Goal: Task Accomplishment & Management: Complete application form

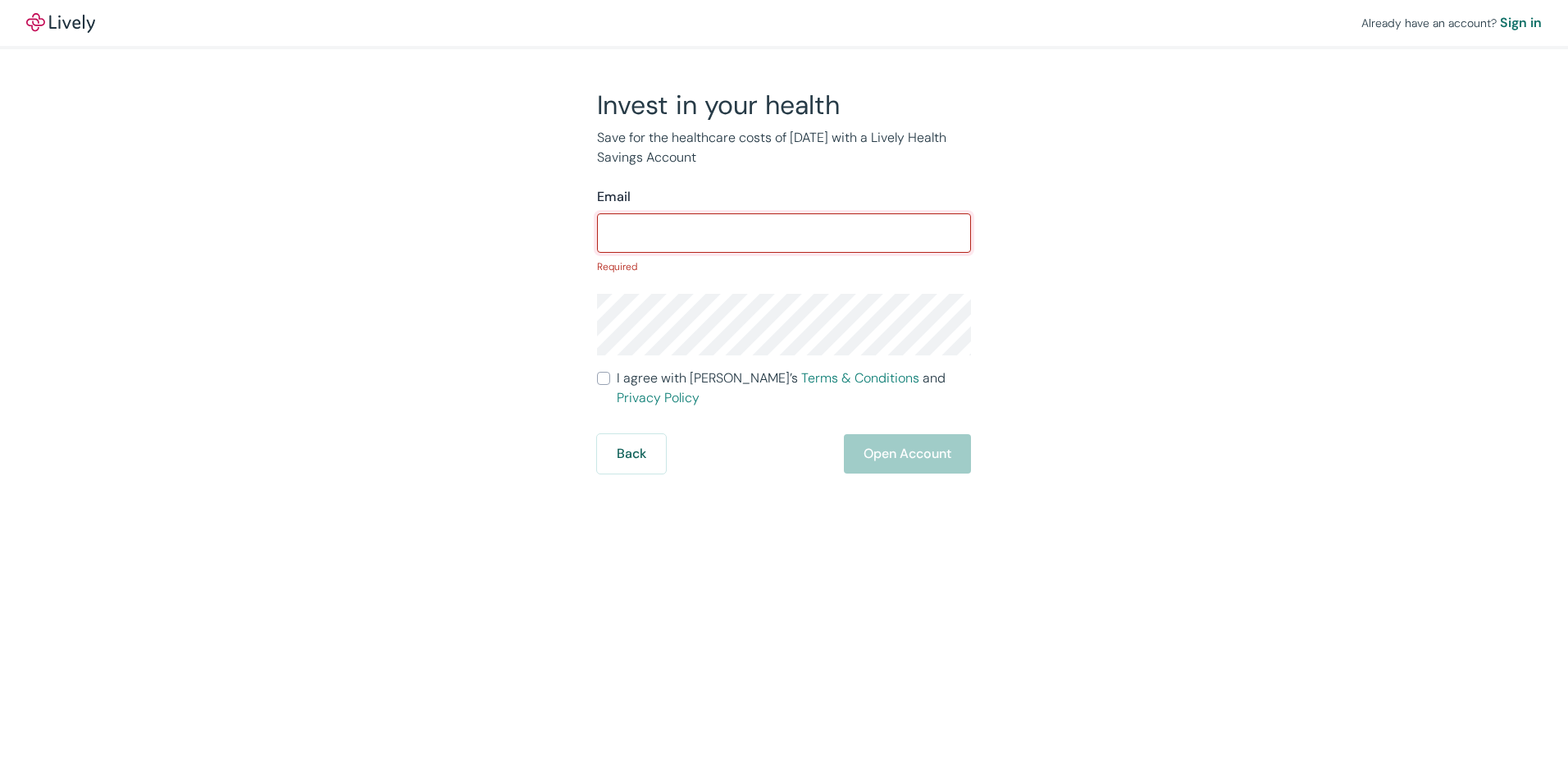
click at [641, 240] on input "Email" at bounding box center [784, 233] width 374 height 33
type input "[PERSON_NAME][EMAIL_ADDRESS][DOMAIN_NAME]"
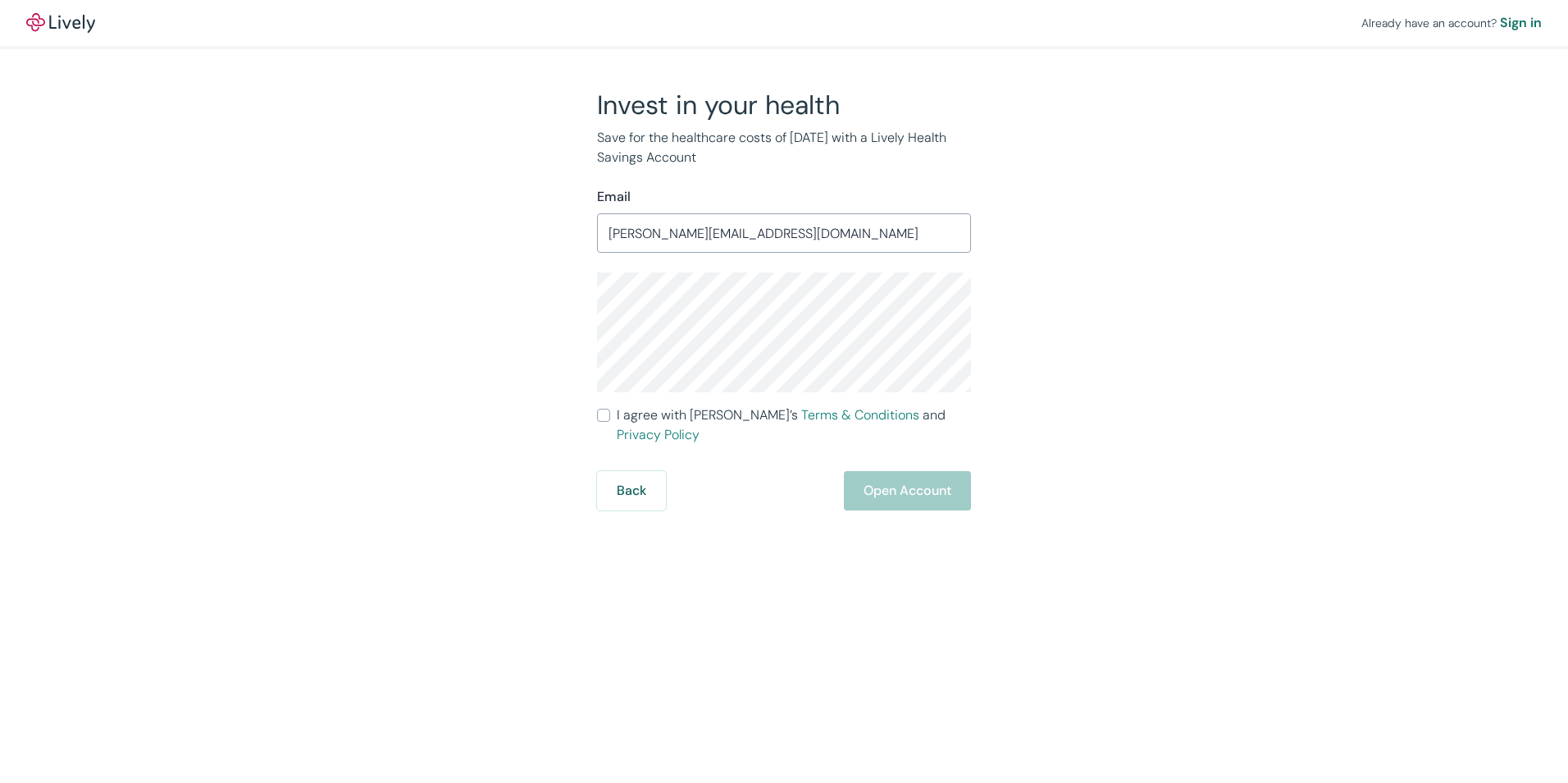
click at [599, 417] on input "I agree with Lively’s Terms & Conditions and Privacy Policy" at bounding box center [603, 415] width 14 height 14
checkbox input "true"
click at [884, 471] on button "Open Account" at bounding box center [908, 491] width 127 height 40
click at [881, 471] on div "Back Just a moment" at bounding box center [784, 491] width 374 height 40
click at [896, 476] on div "Back Just a moment" at bounding box center [784, 491] width 374 height 40
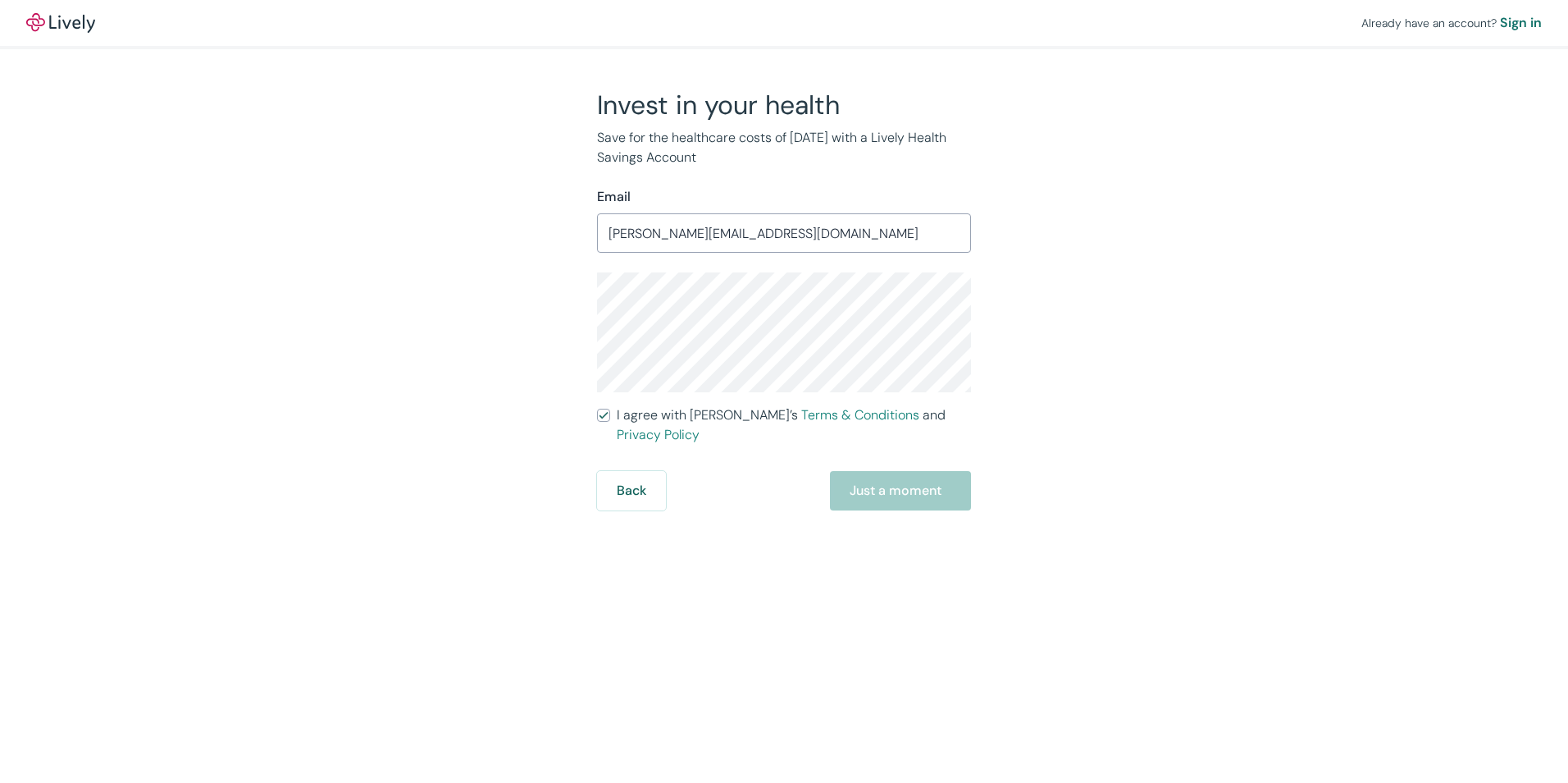
click at [888, 471] on div "Back Just a moment" at bounding box center [784, 491] width 374 height 40
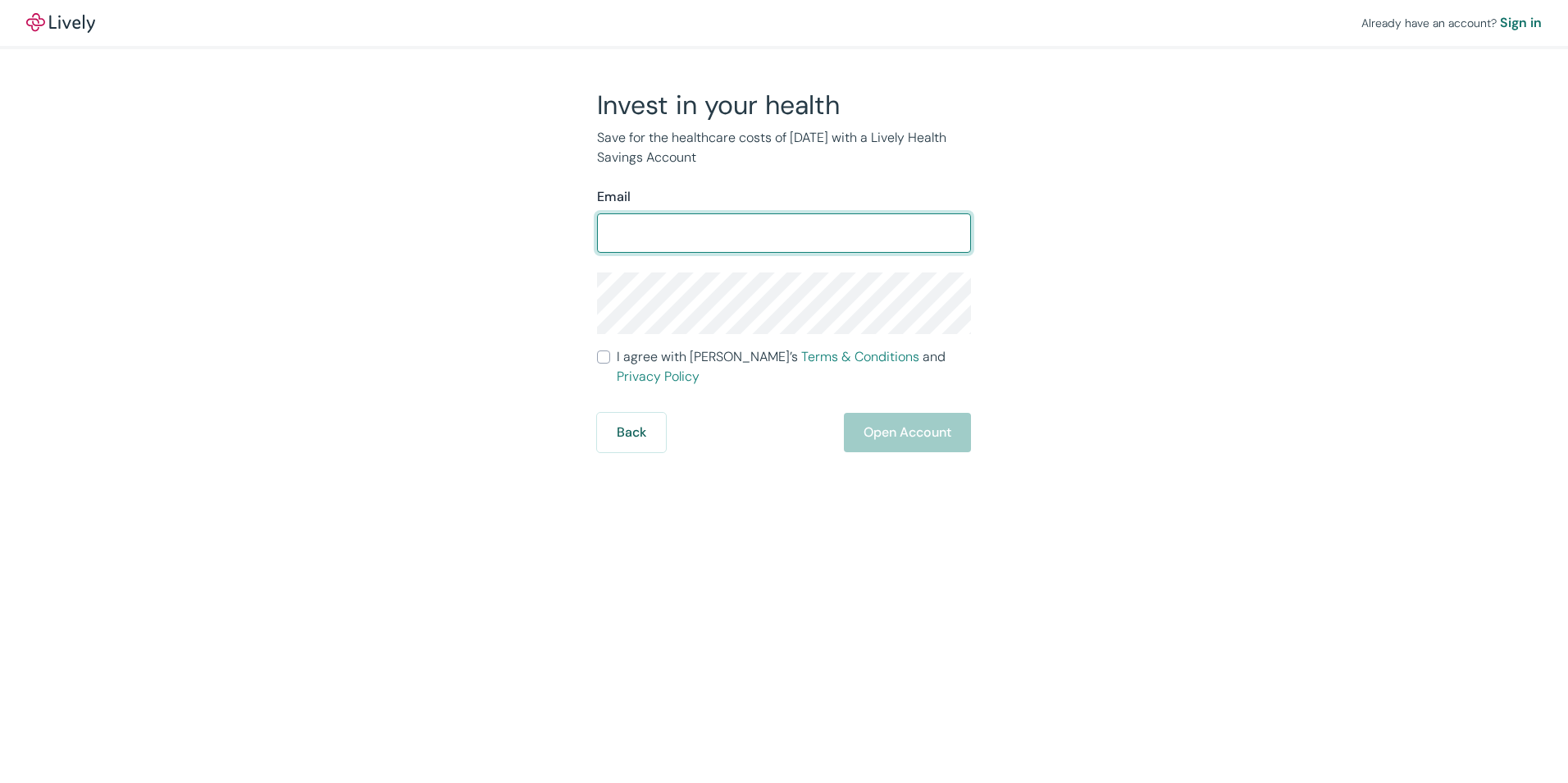
click at [633, 234] on input "Email" at bounding box center [784, 233] width 374 height 33
type input "[PERSON_NAME][EMAIL_ADDRESS][DOMAIN_NAME]"
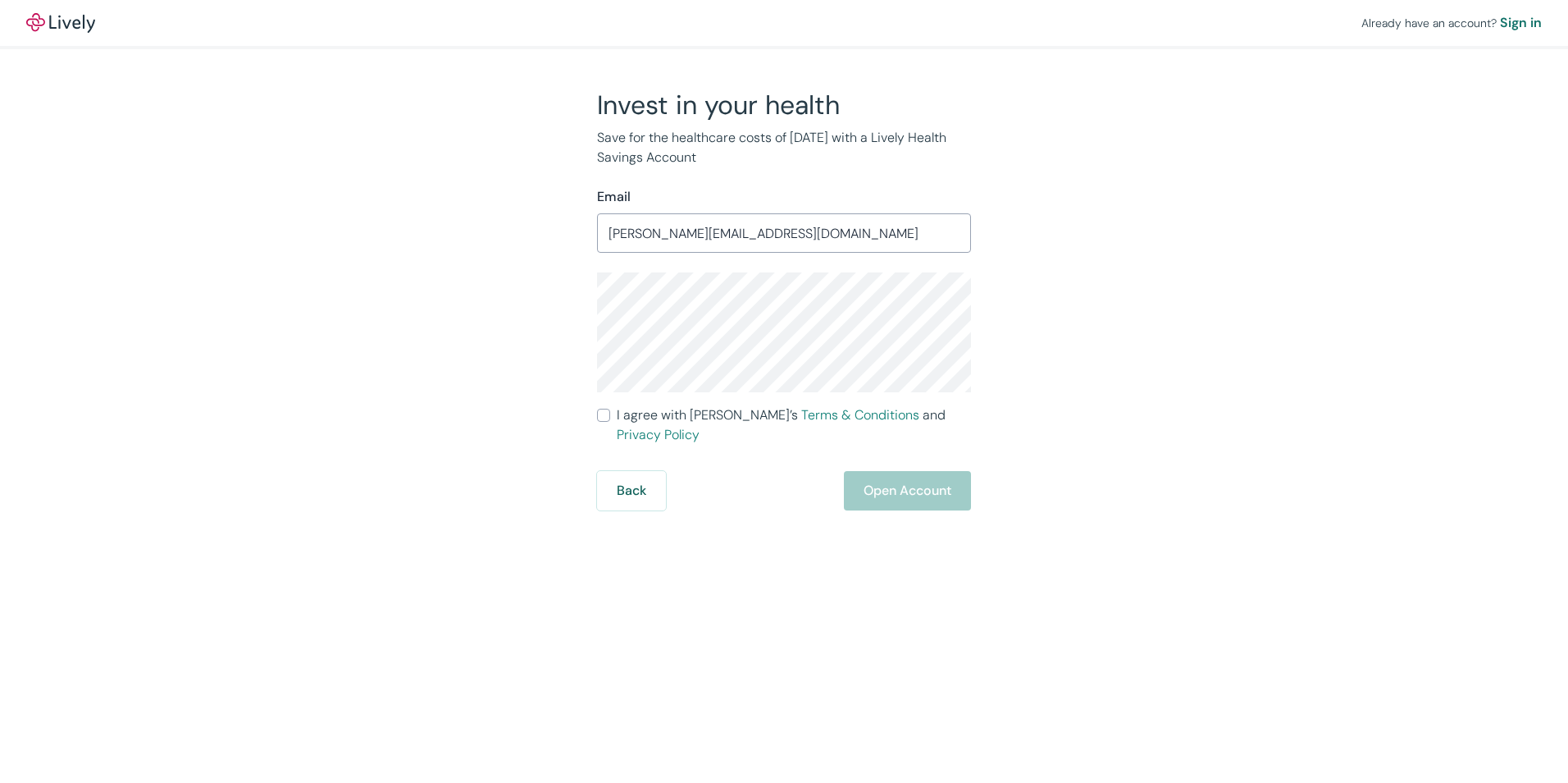
click at [1169, 444] on div "Invest in your health Save for the healthcare costs of [DATE] with a Lively Hea…" at bounding box center [784, 300] width 787 height 422
click at [602, 415] on input "I agree with Lively’s Terms & Conditions and Privacy Policy" at bounding box center [603, 415] width 14 height 14
checkbox input "true"
click at [901, 471] on button "Open Account" at bounding box center [908, 491] width 127 height 40
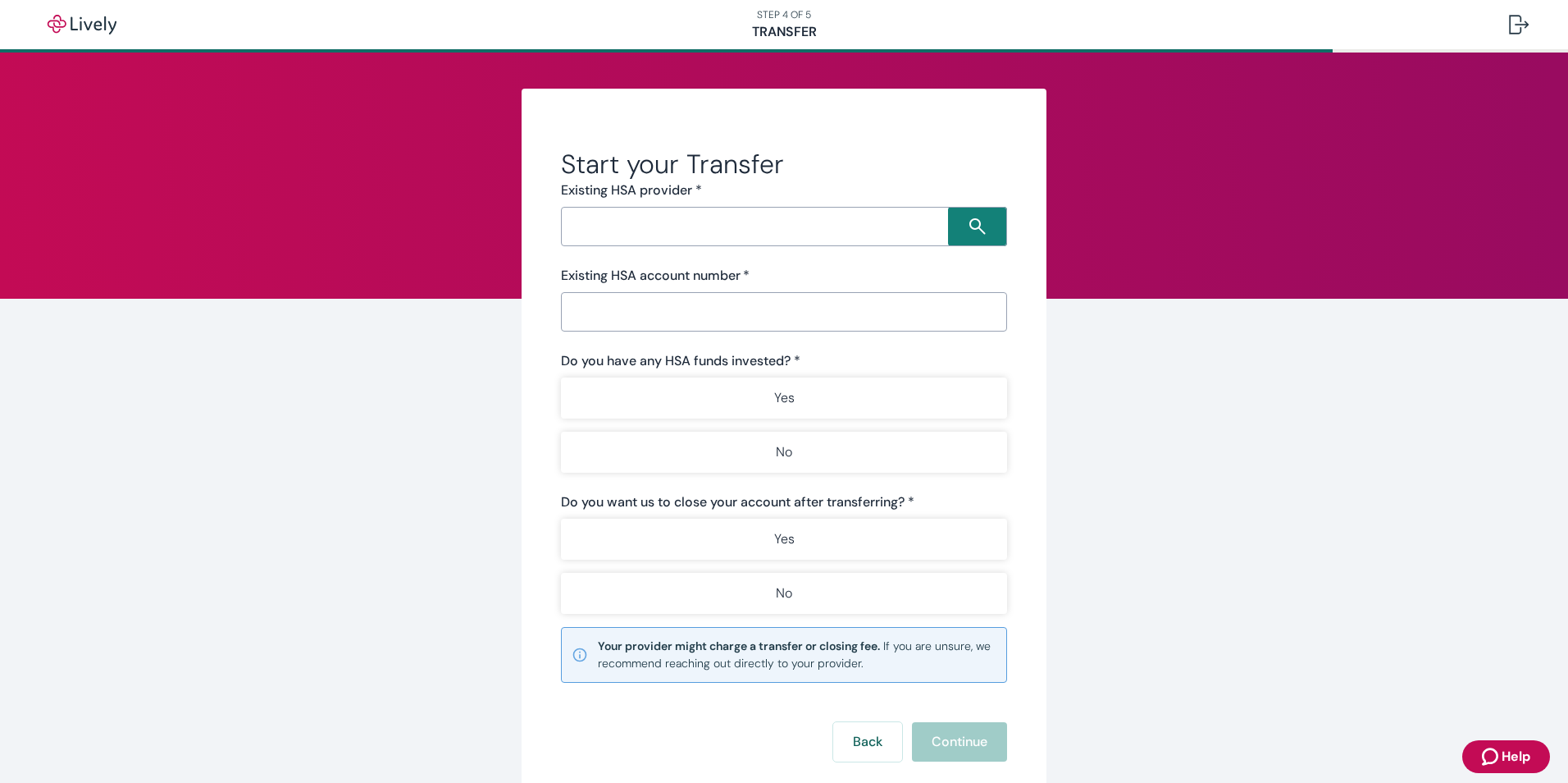
click at [627, 223] on input "Search input" at bounding box center [756, 225] width 382 height 23
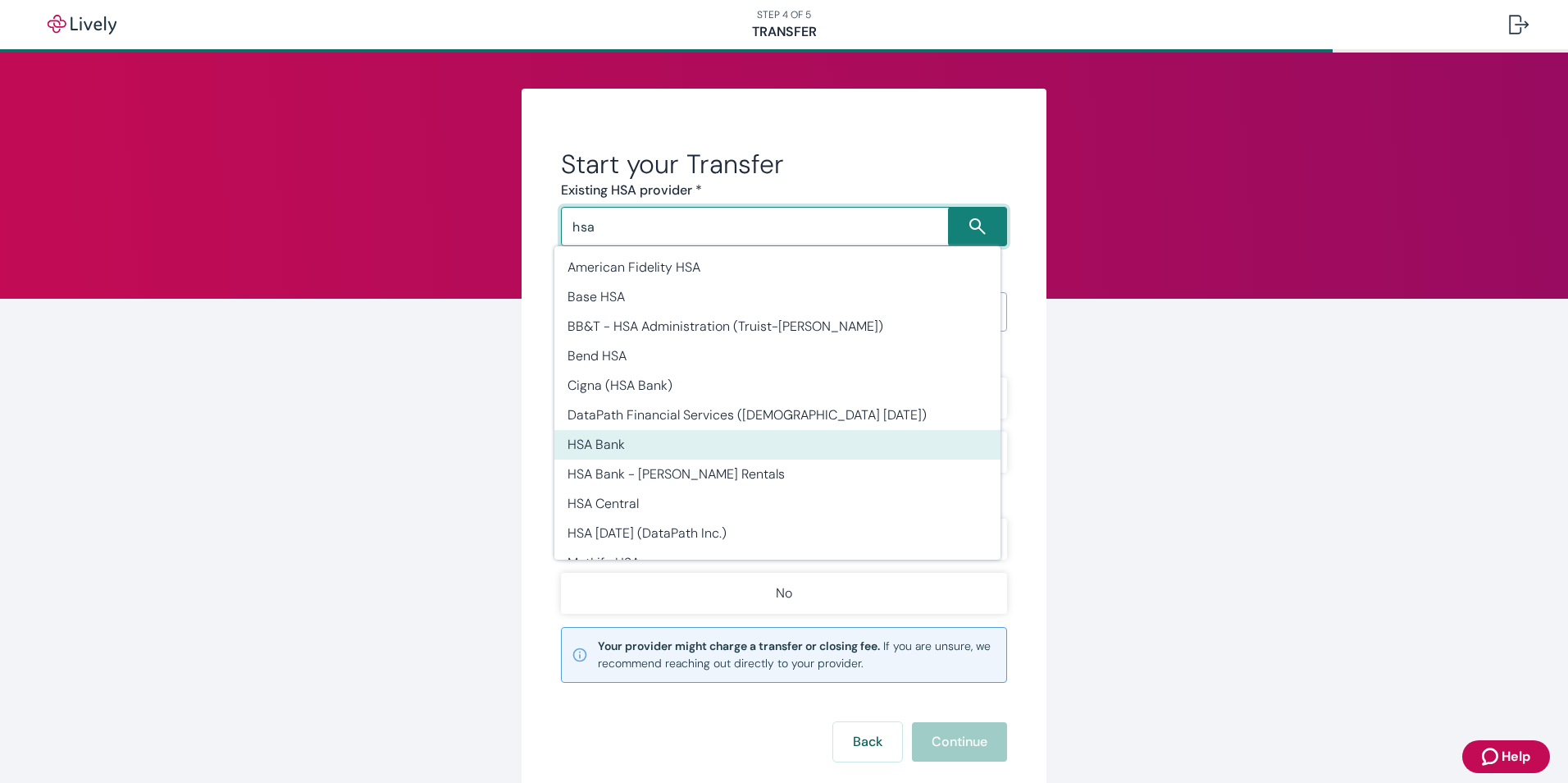
click at [627, 447] on li "HSA Bank" at bounding box center [777, 444] width 446 height 30
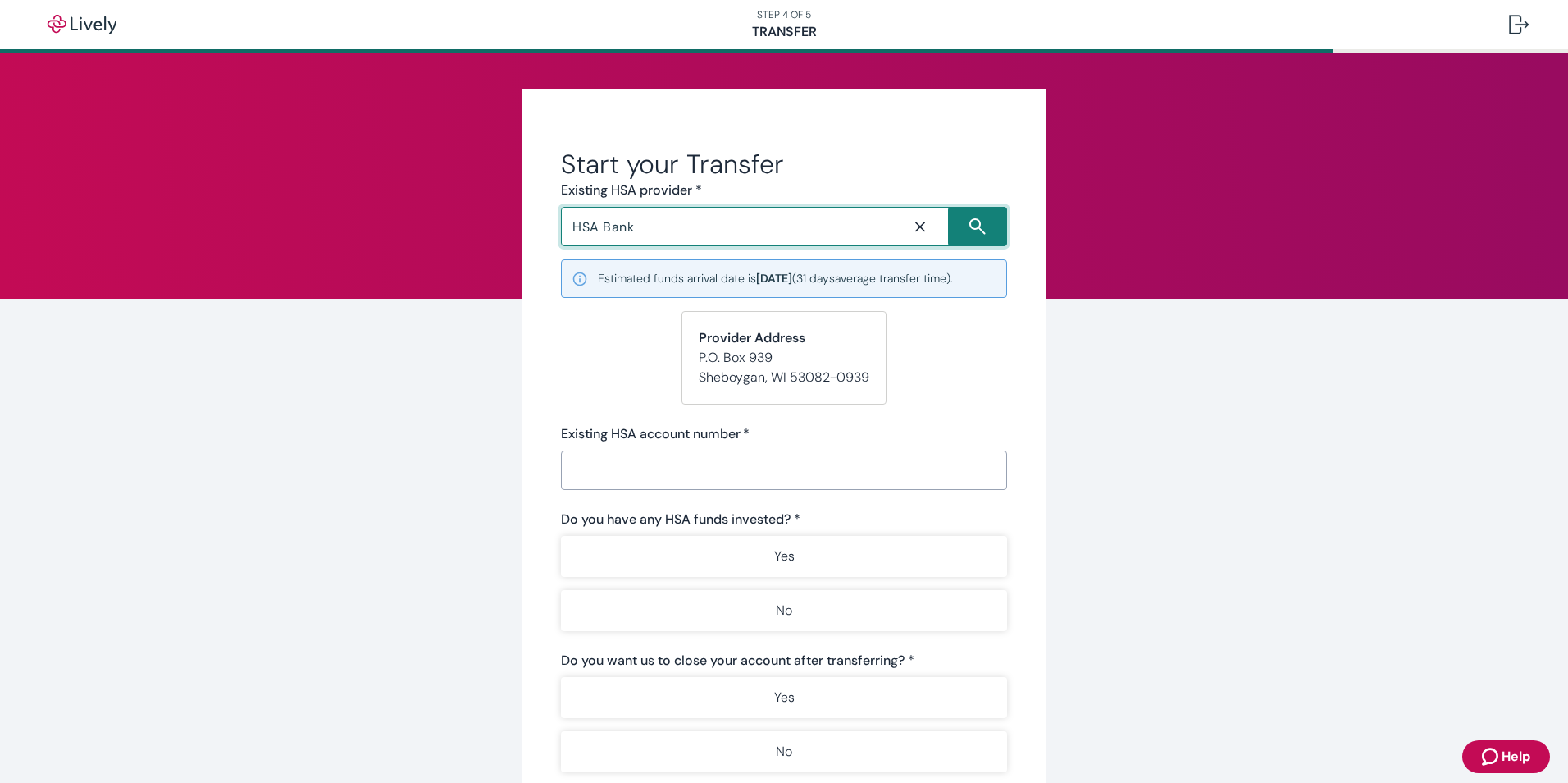
type input "HSA Bank"
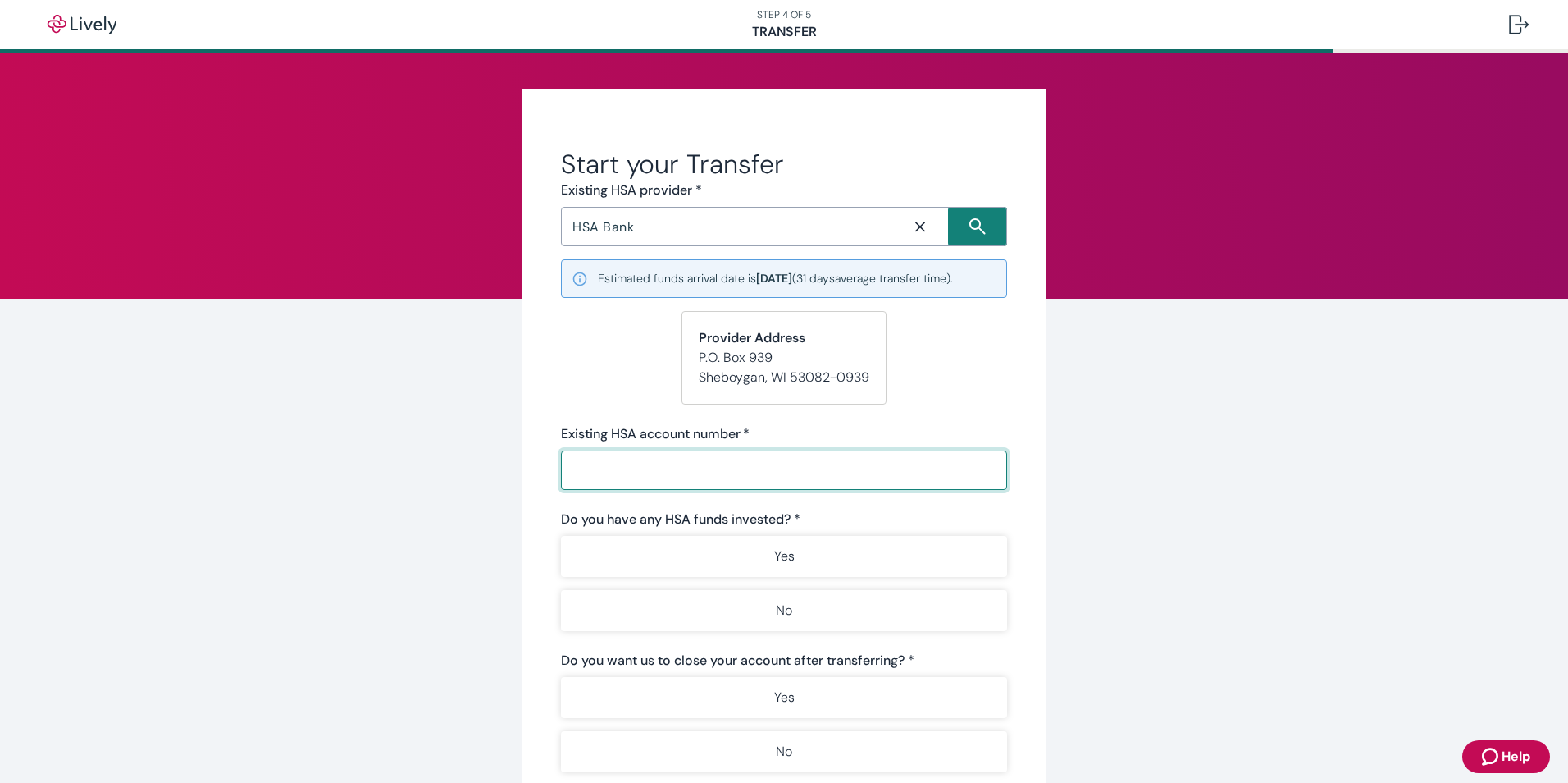
click at [618, 473] on input "Existing HSA account number   *" at bounding box center [778, 470] width 434 height 33
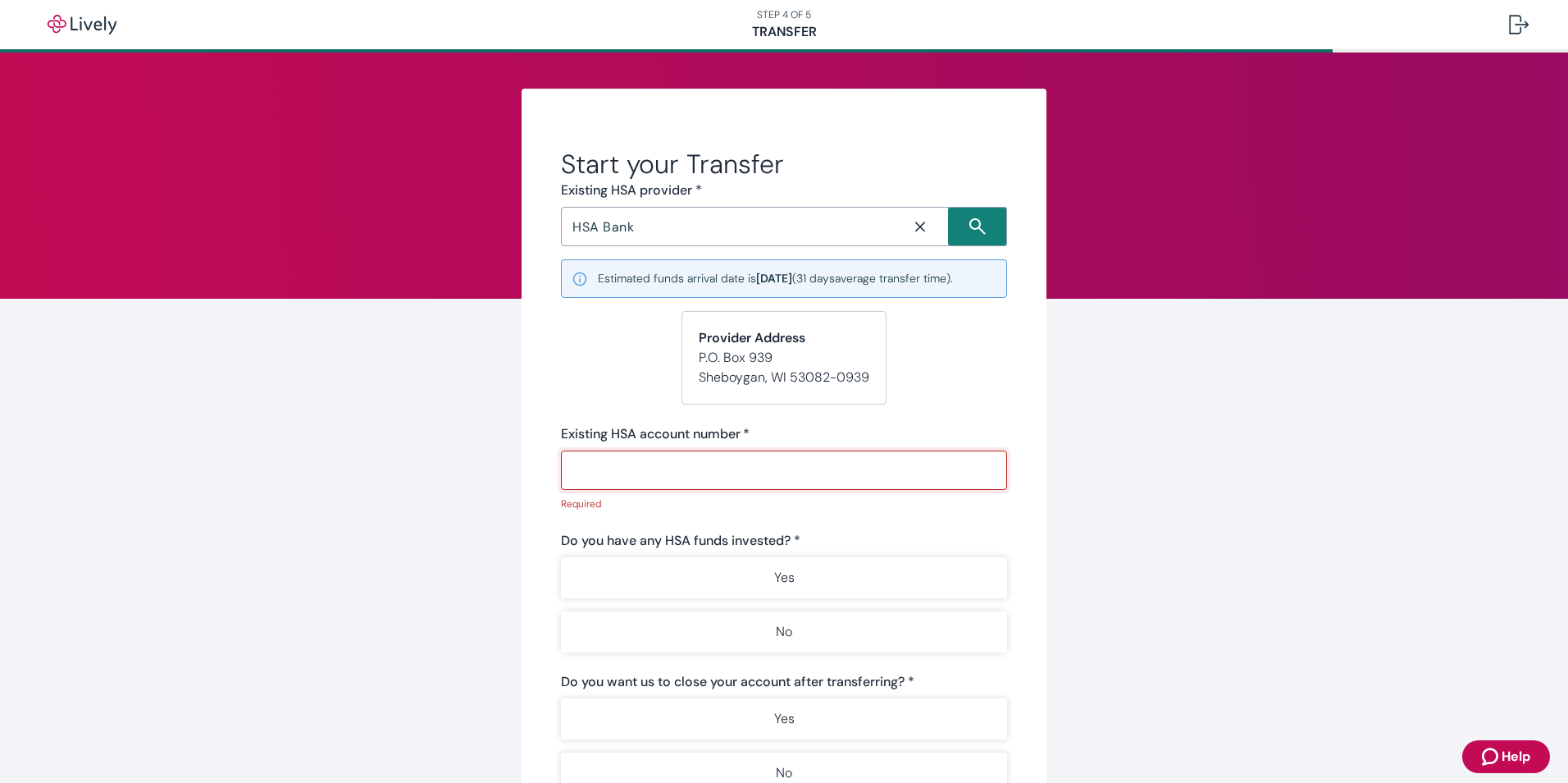
click at [579, 469] on input "Existing HSA account number   *" at bounding box center [778, 470] width 434 height 33
type input "23072107"
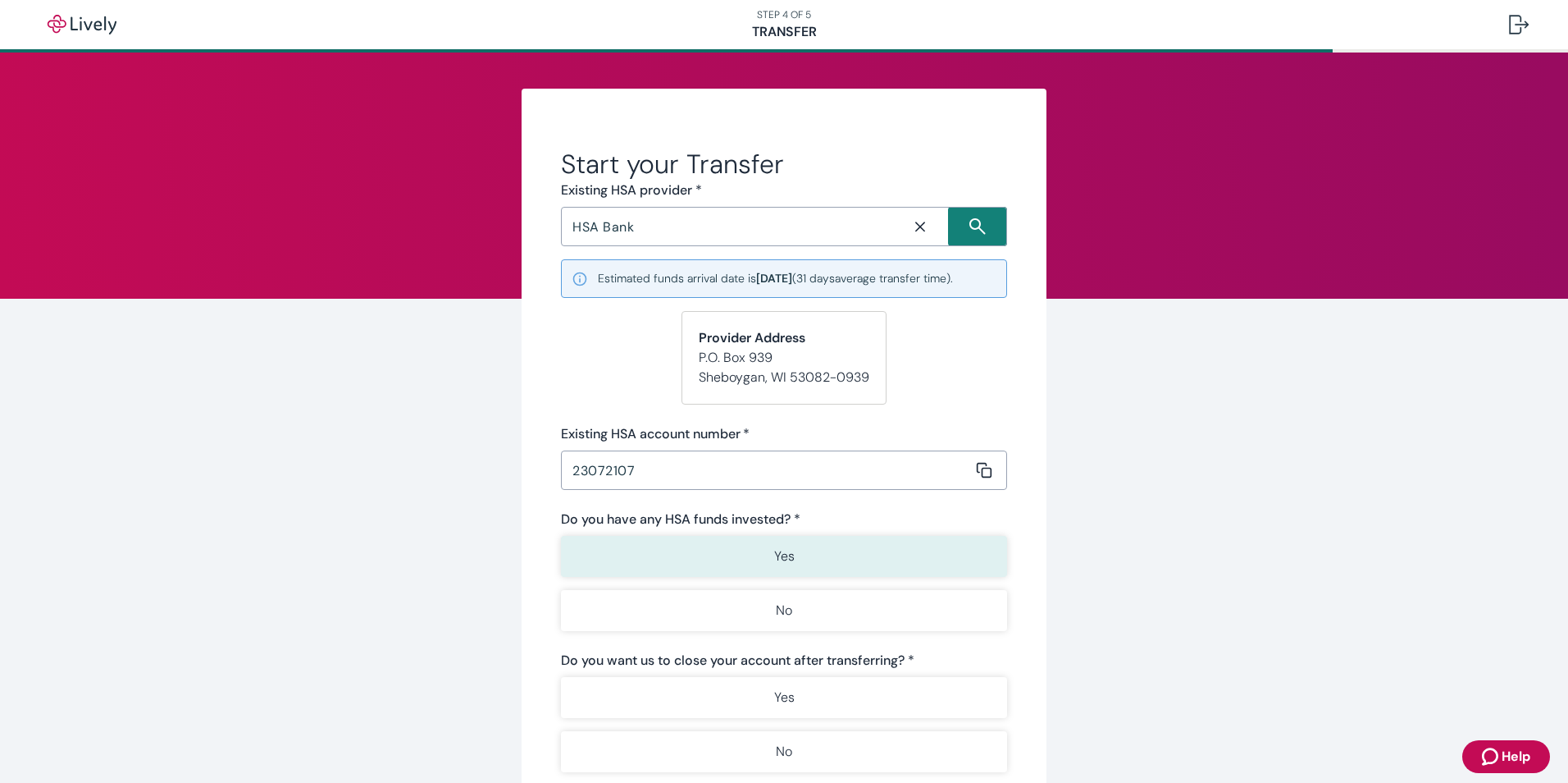
click at [784, 558] on p "Yes" at bounding box center [784, 557] width 21 height 20
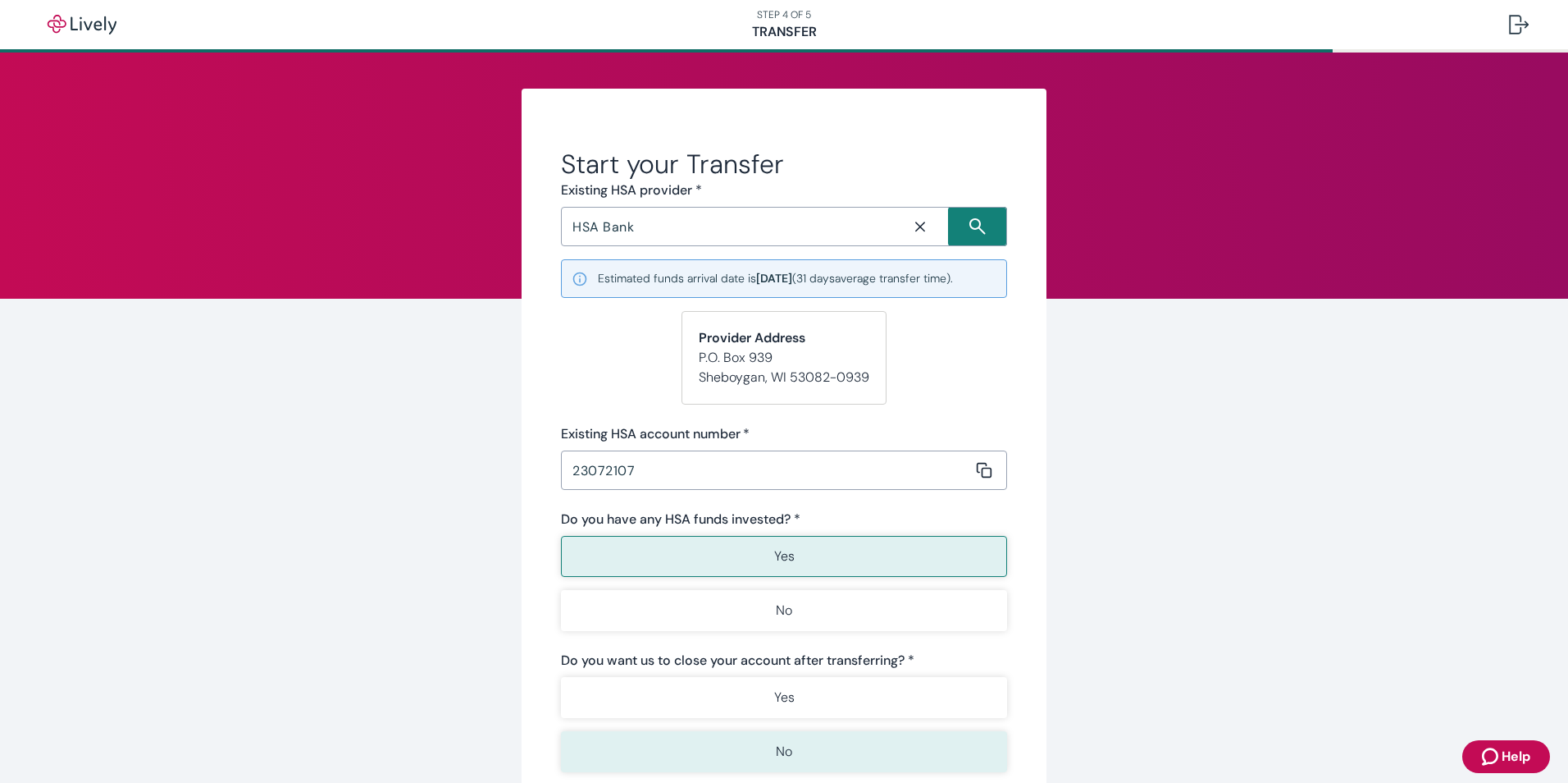
click at [779, 754] on p "No" at bounding box center [784, 751] width 16 height 20
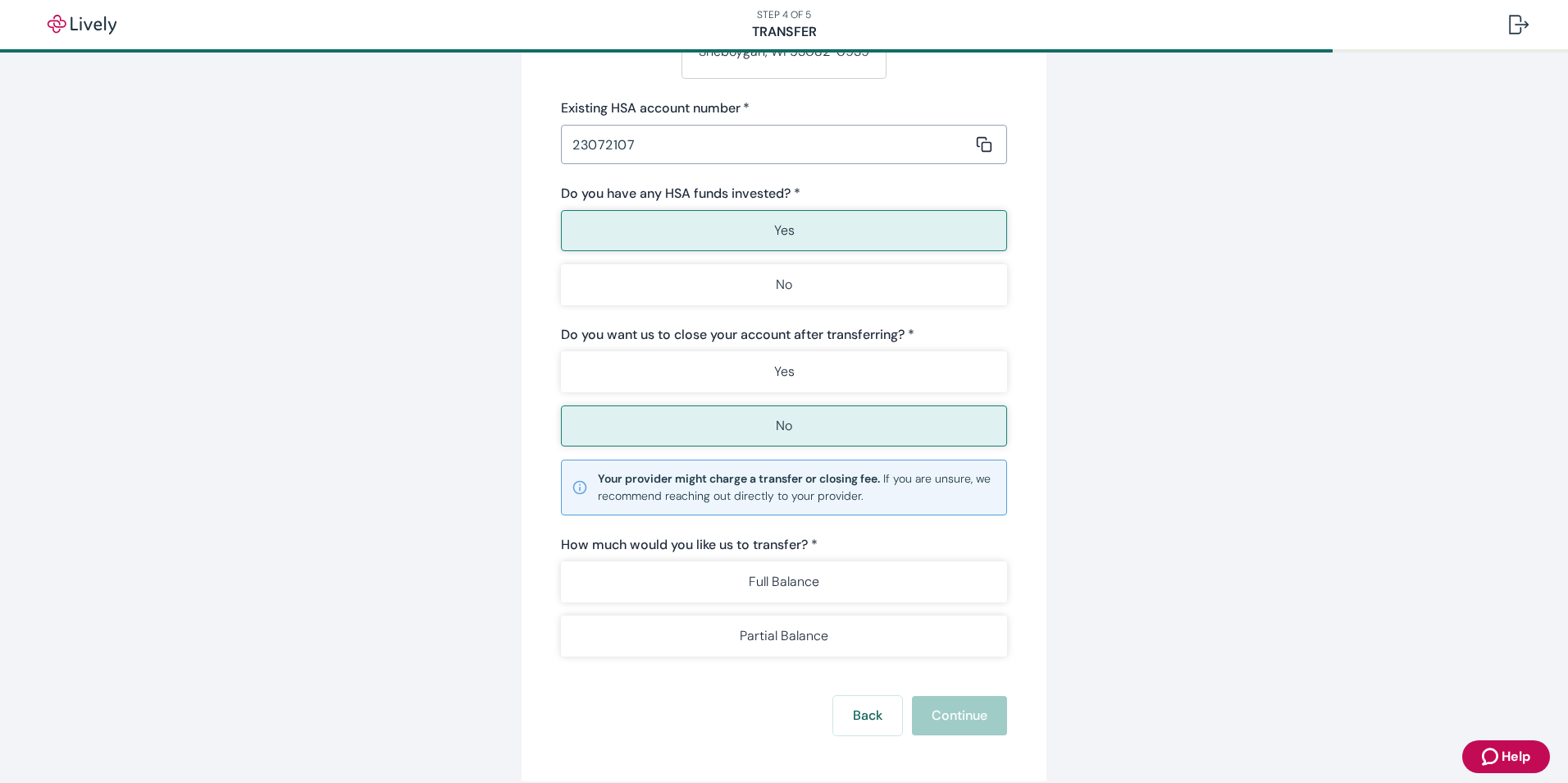
scroll to position [403, 0]
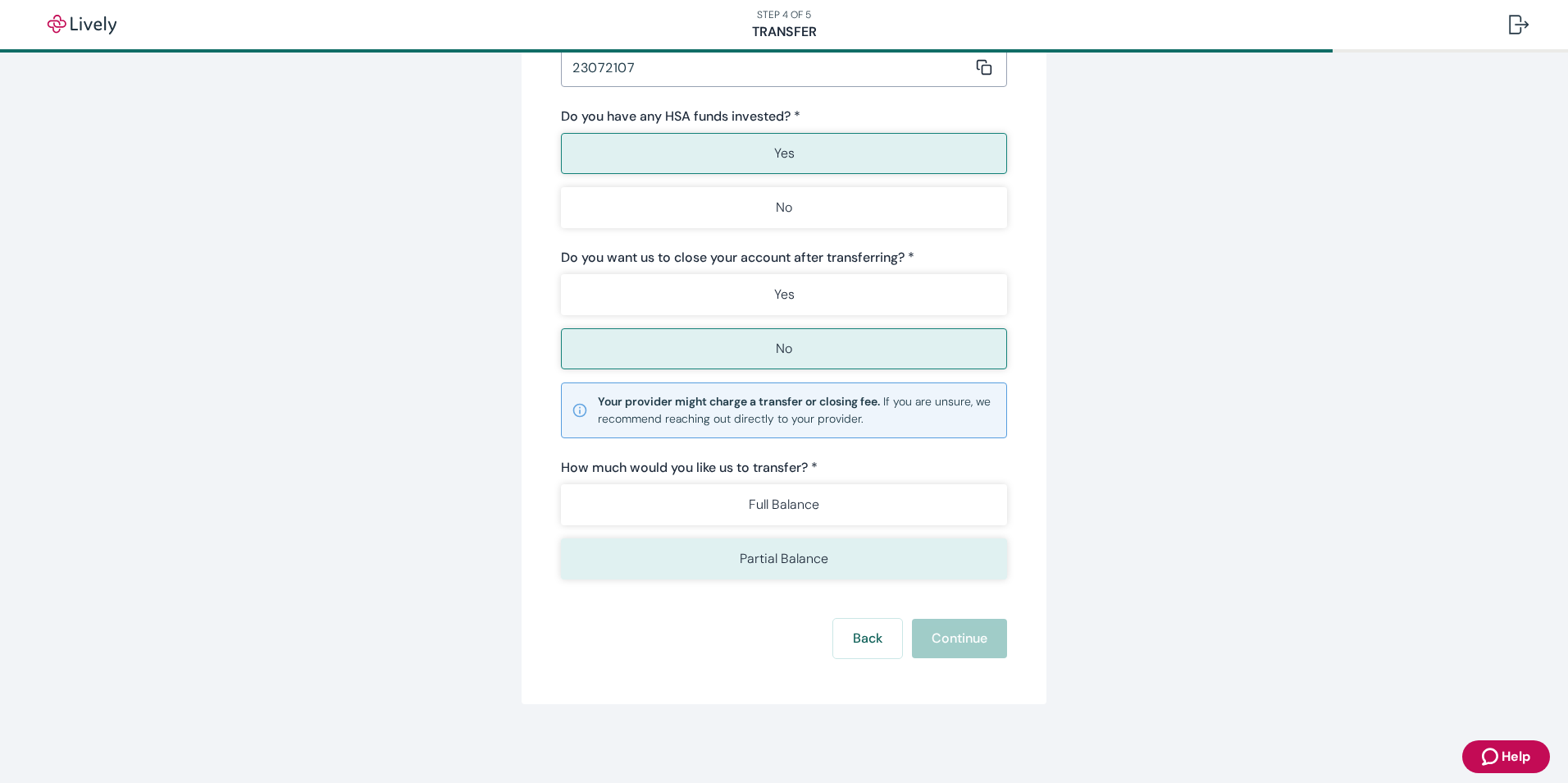
click at [789, 563] on p "Partial Balance" at bounding box center [784, 559] width 89 height 20
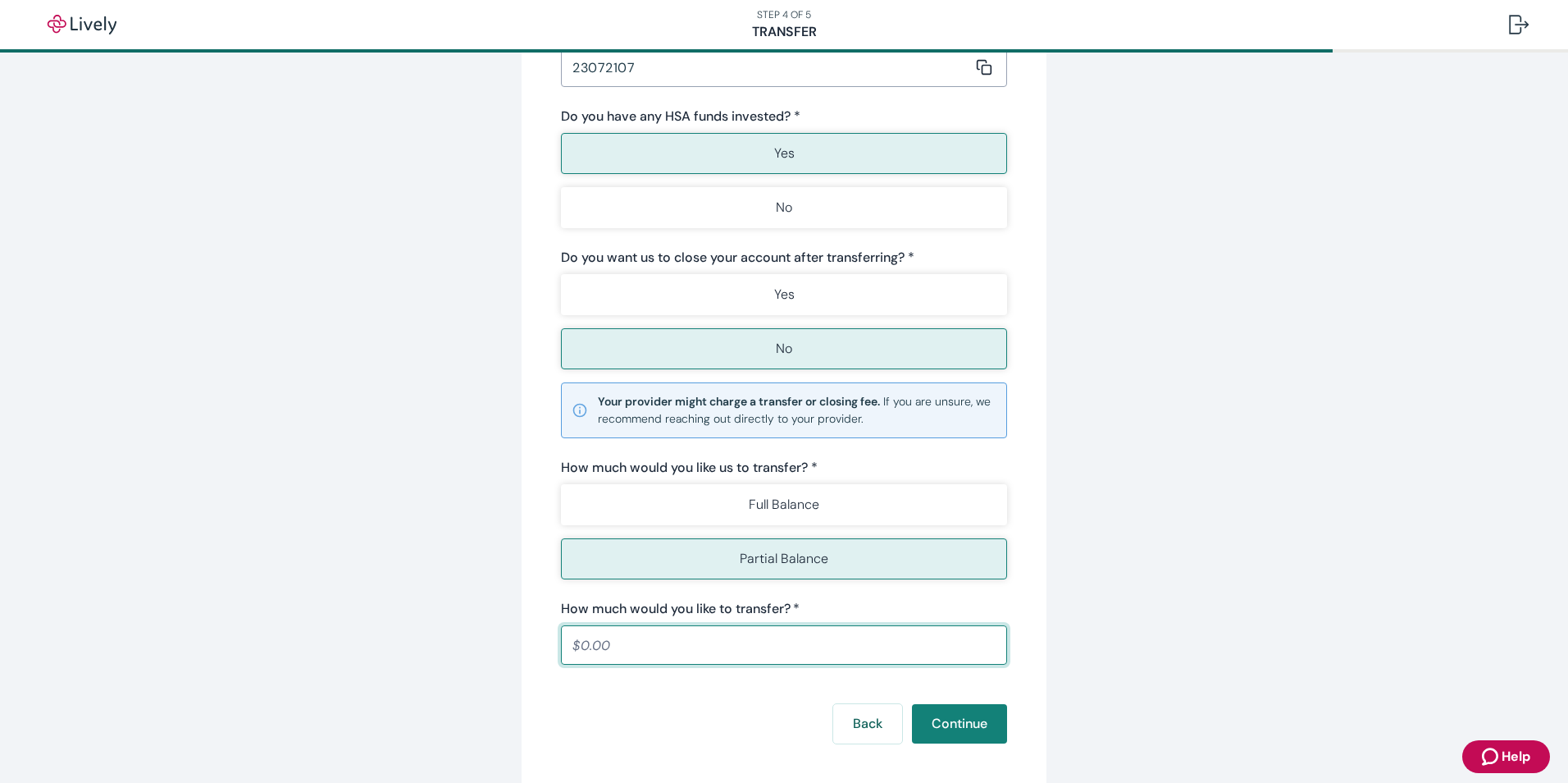
drag, startPoint x: 624, startPoint y: 645, endPoint x: 454, endPoint y: 635, distance: 170.3
click at [454, 635] on div "Start your Transfer Existing HSA provider * HSA Bank ​ Estimated funds arrival …" at bounding box center [784, 237] width 787 height 1103
type input "5,400.00"
click at [943, 721] on button "Continue" at bounding box center [959, 724] width 95 height 40
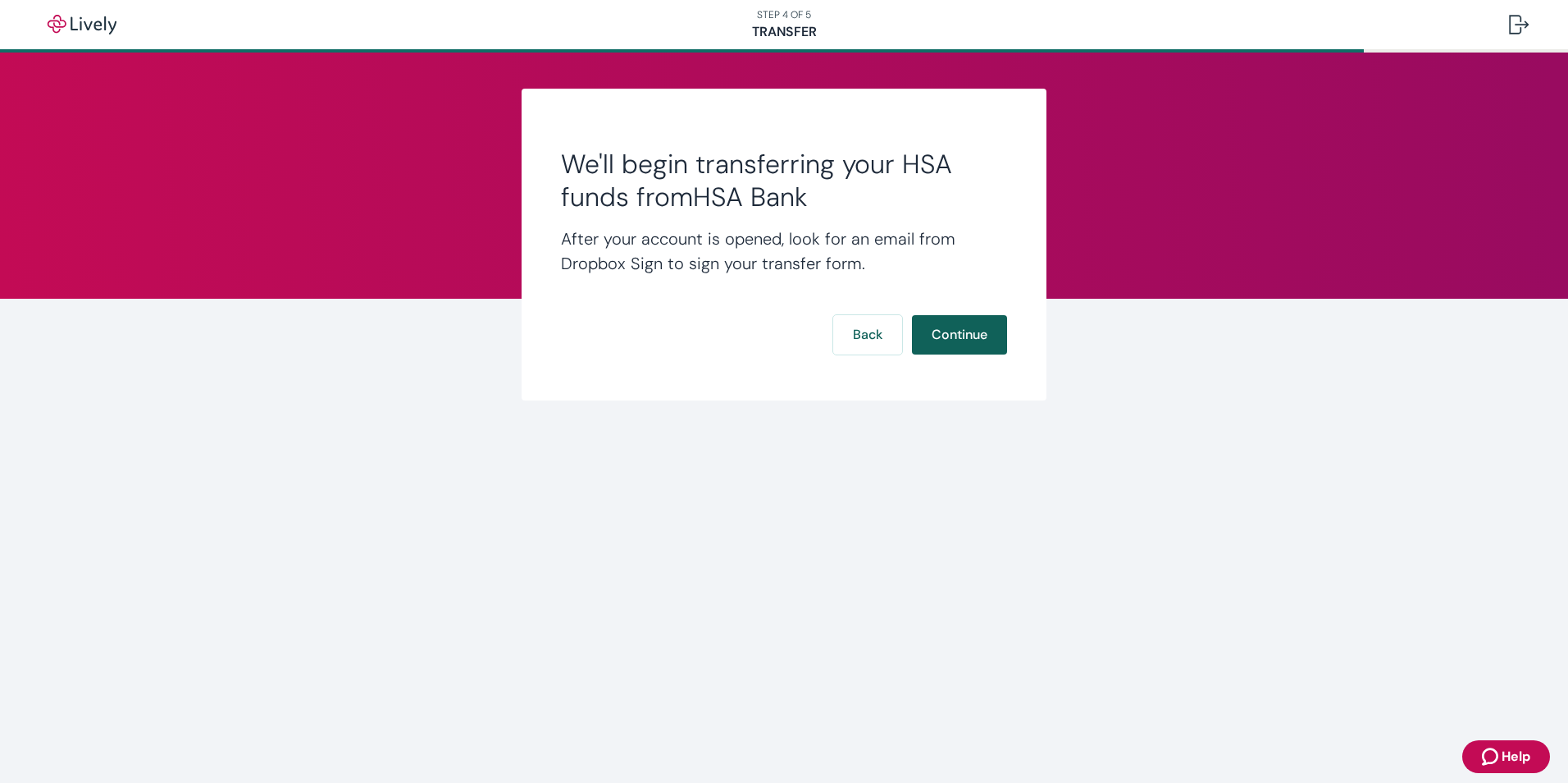
click at [956, 333] on button "Continue" at bounding box center [959, 335] width 95 height 40
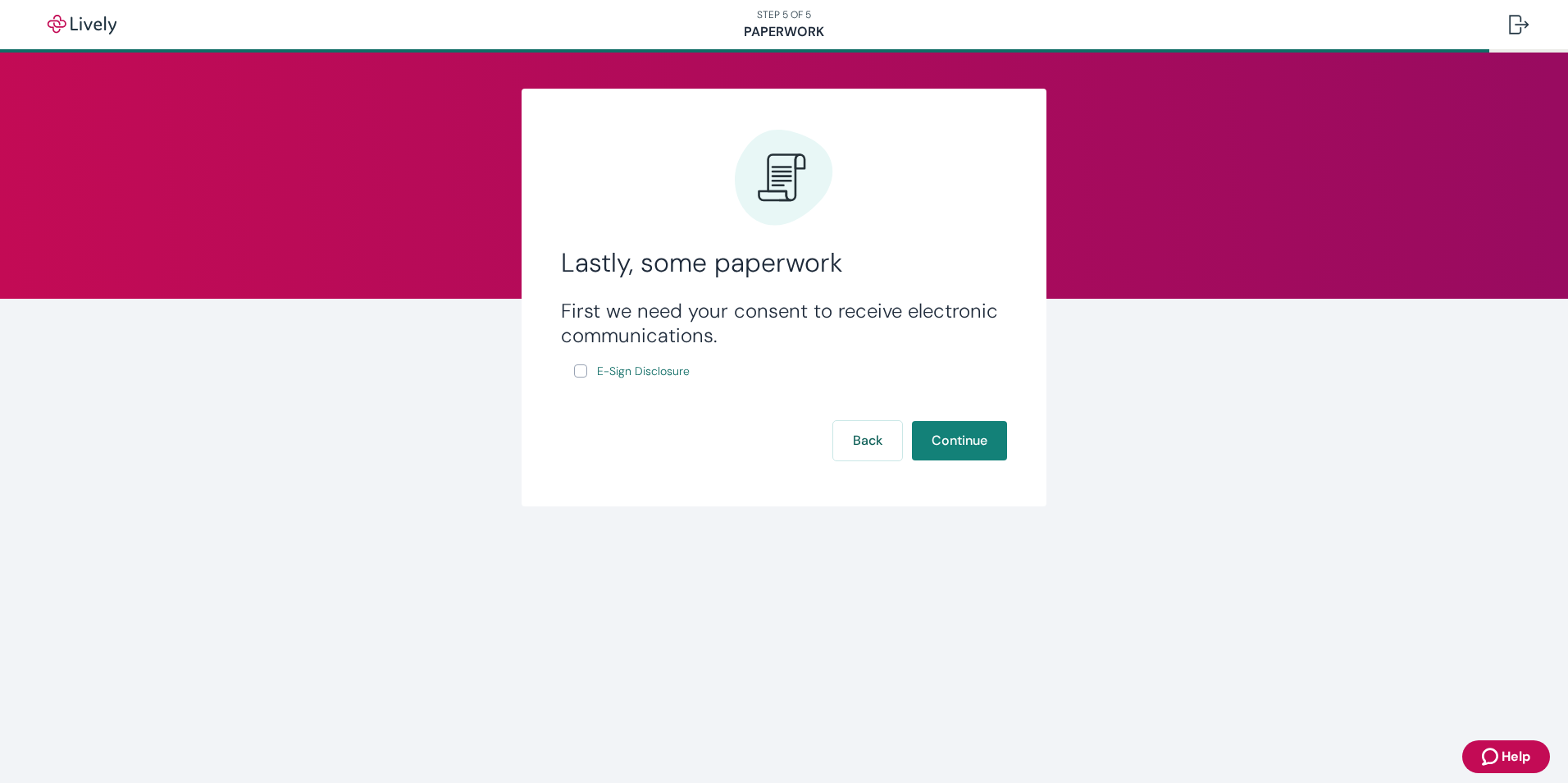
click at [576, 368] on input "E-Sign Disclosure" at bounding box center [581, 370] width 14 height 14
checkbox input "true"
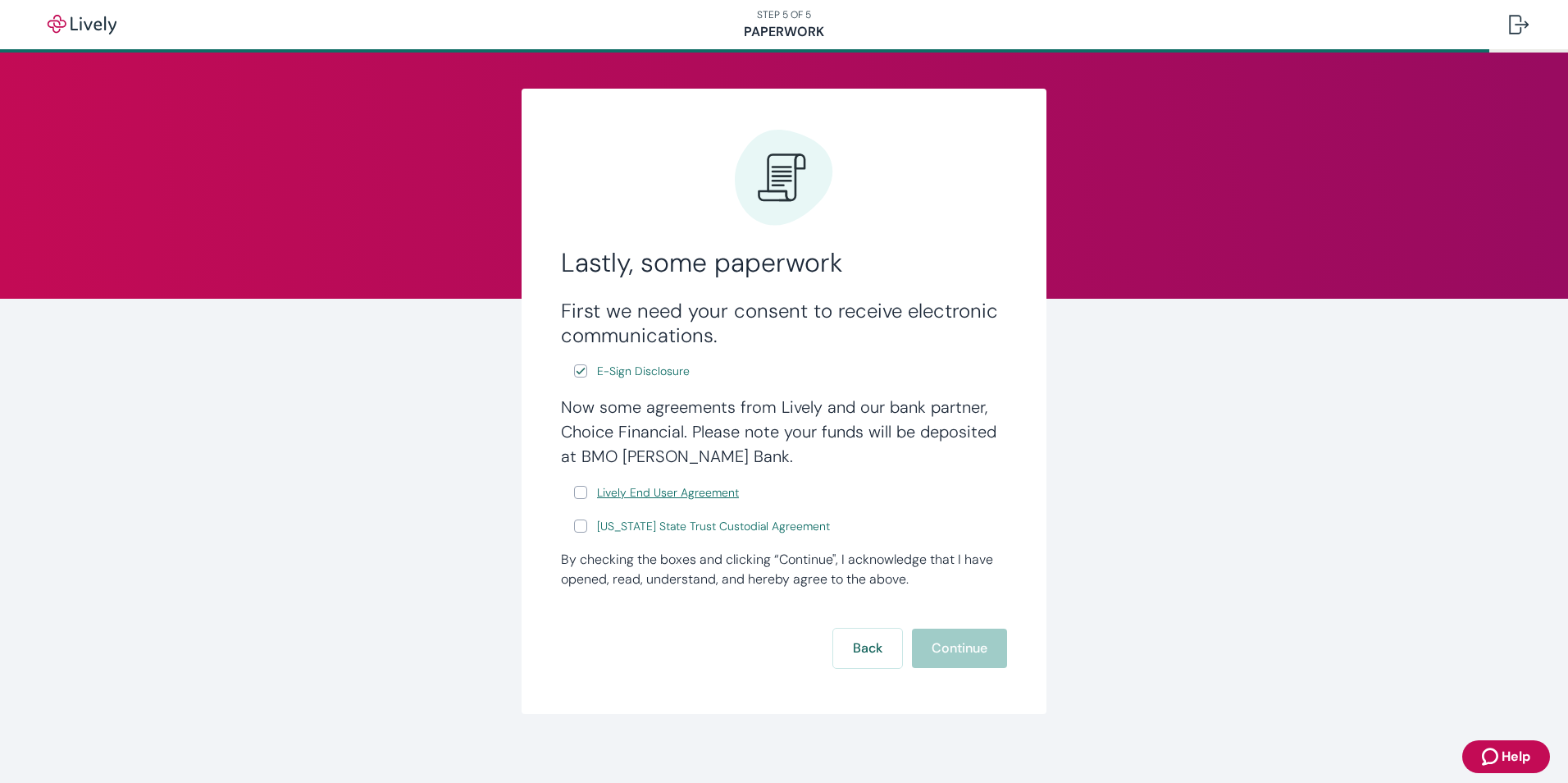
click at [640, 494] on span "Lively End User Agreement" at bounding box center [668, 492] width 142 height 17
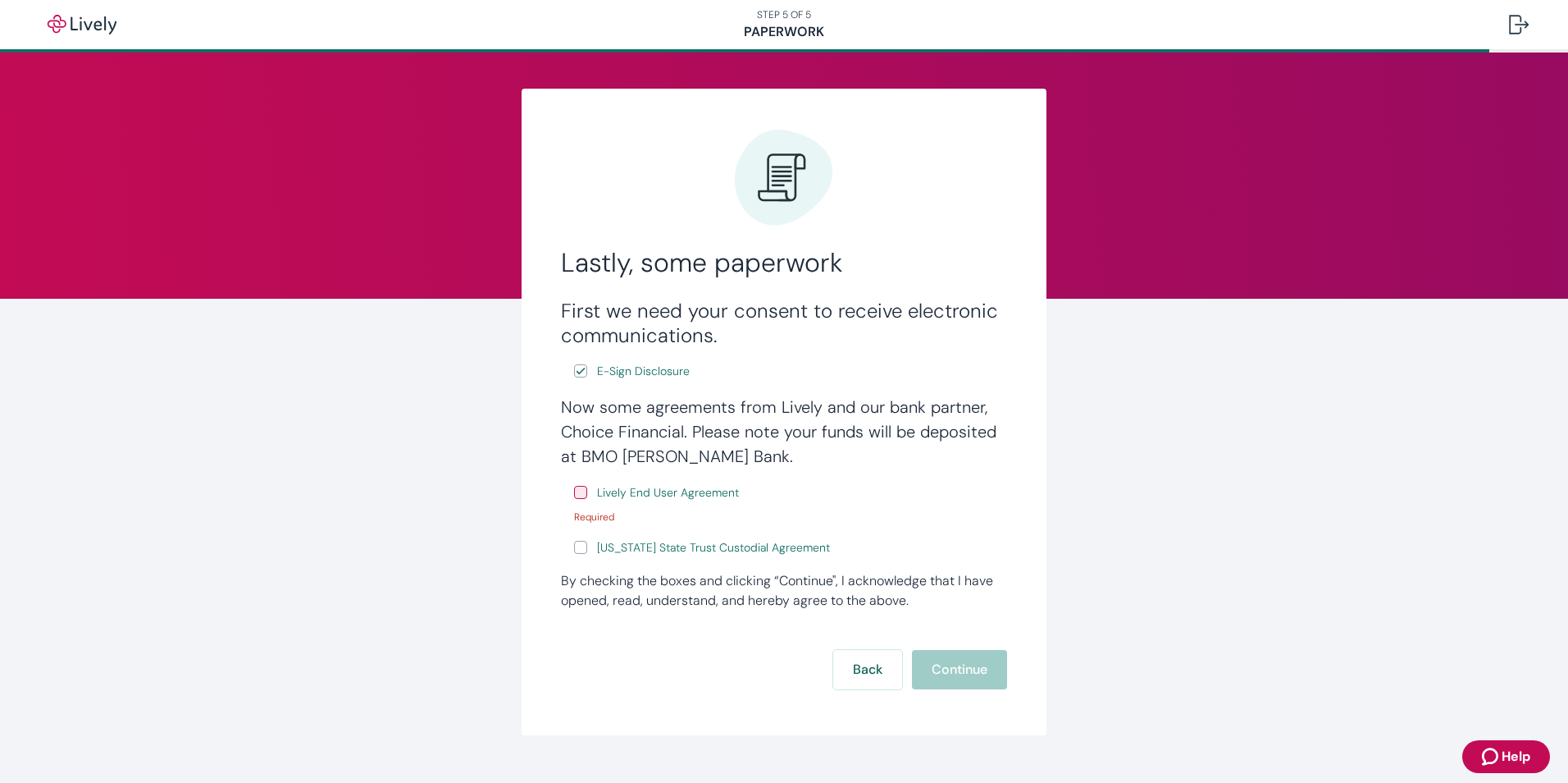
click at [578, 491] on input "Lively End User Agreement" at bounding box center [581, 492] width 14 height 14
checkbox input "true"
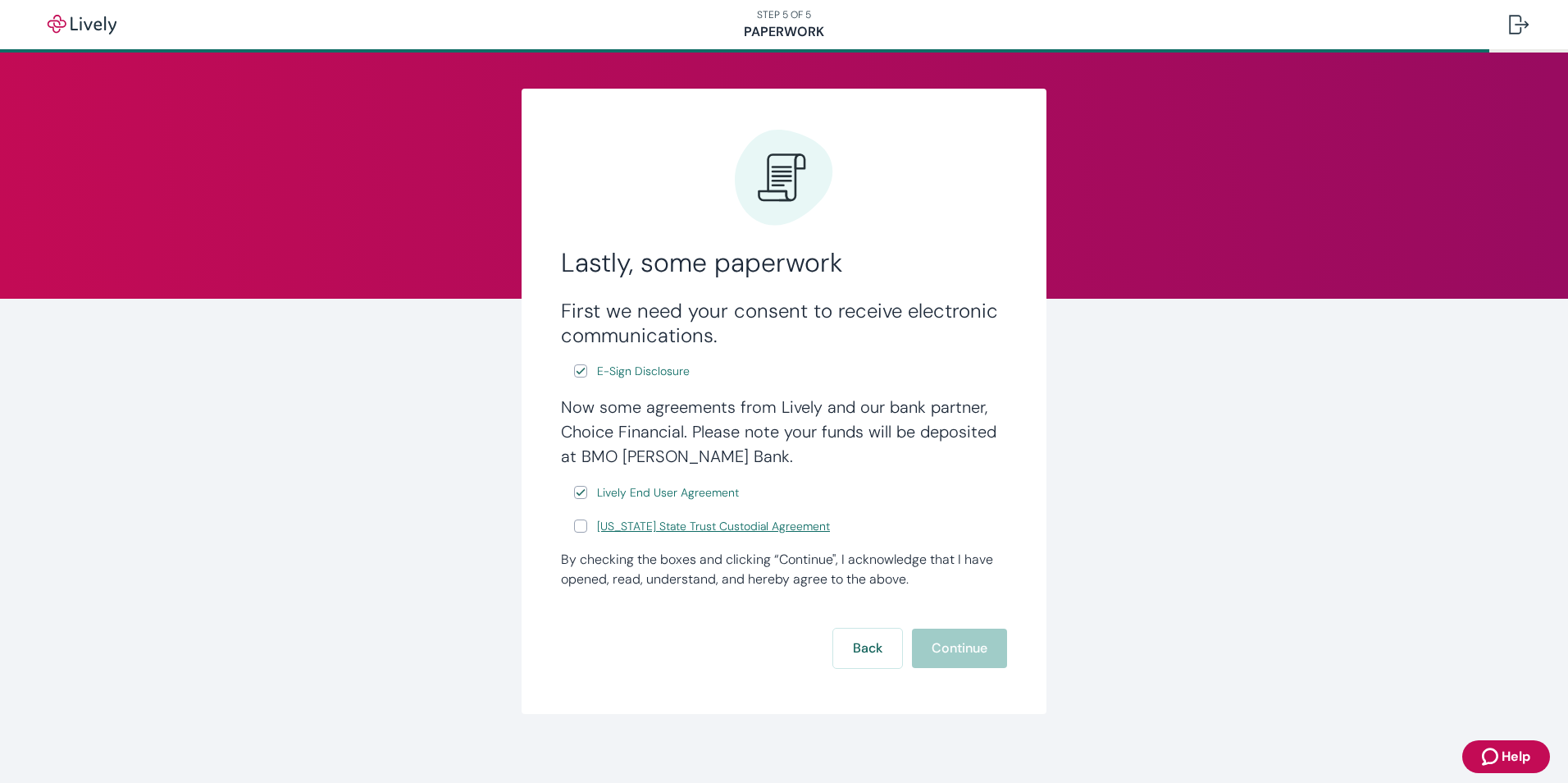
click at [654, 528] on span "Wyoming State Trust Custodial Agreement" at bounding box center [713, 526] width 233 height 17
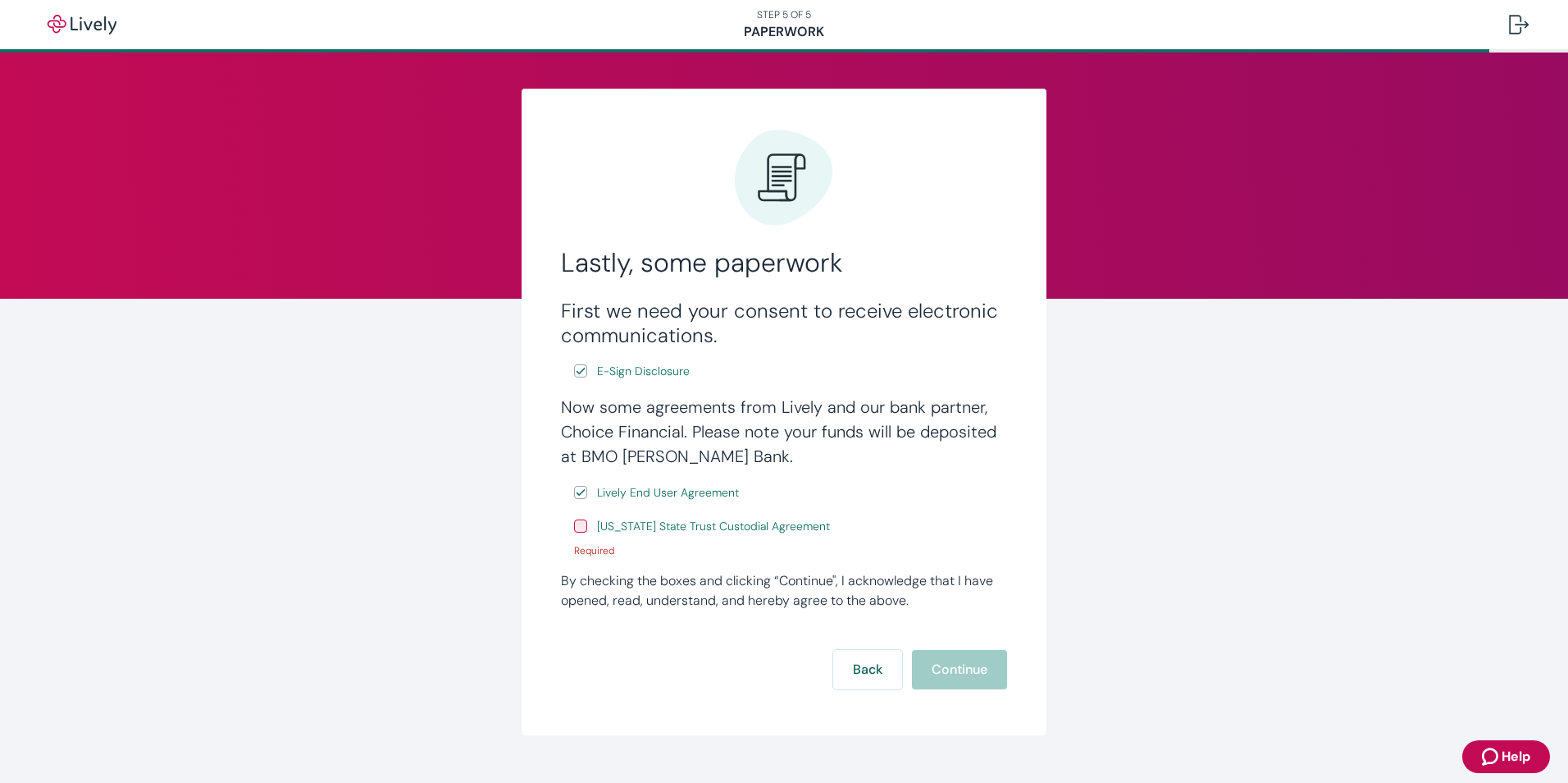
click at [575, 522] on input "Wyoming State Trust Custodial Agreement" at bounding box center [581, 526] width 14 height 14
checkbox input "true"
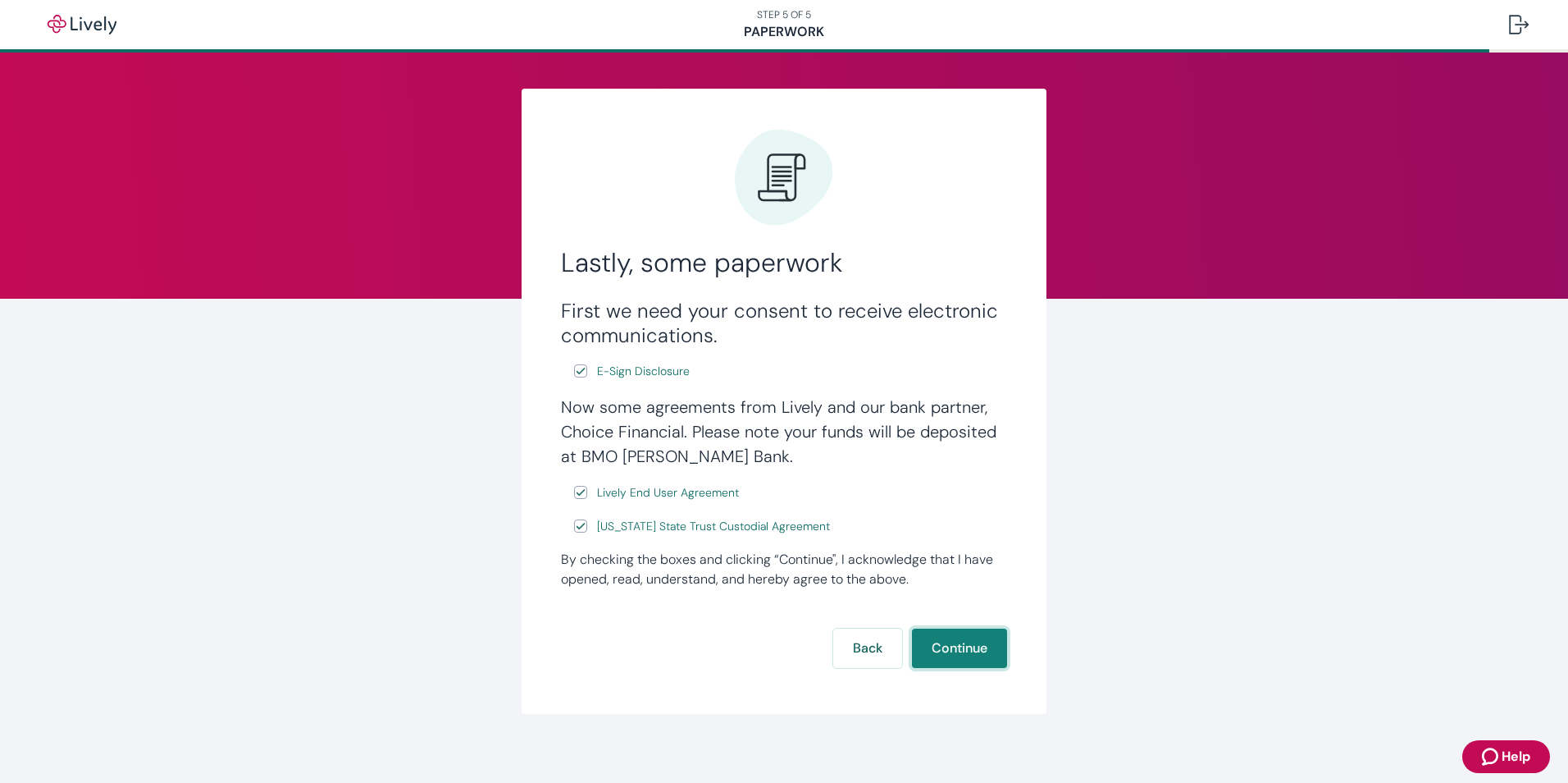
click at [961, 648] on button "Continue" at bounding box center [959, 648] width 95 height 40
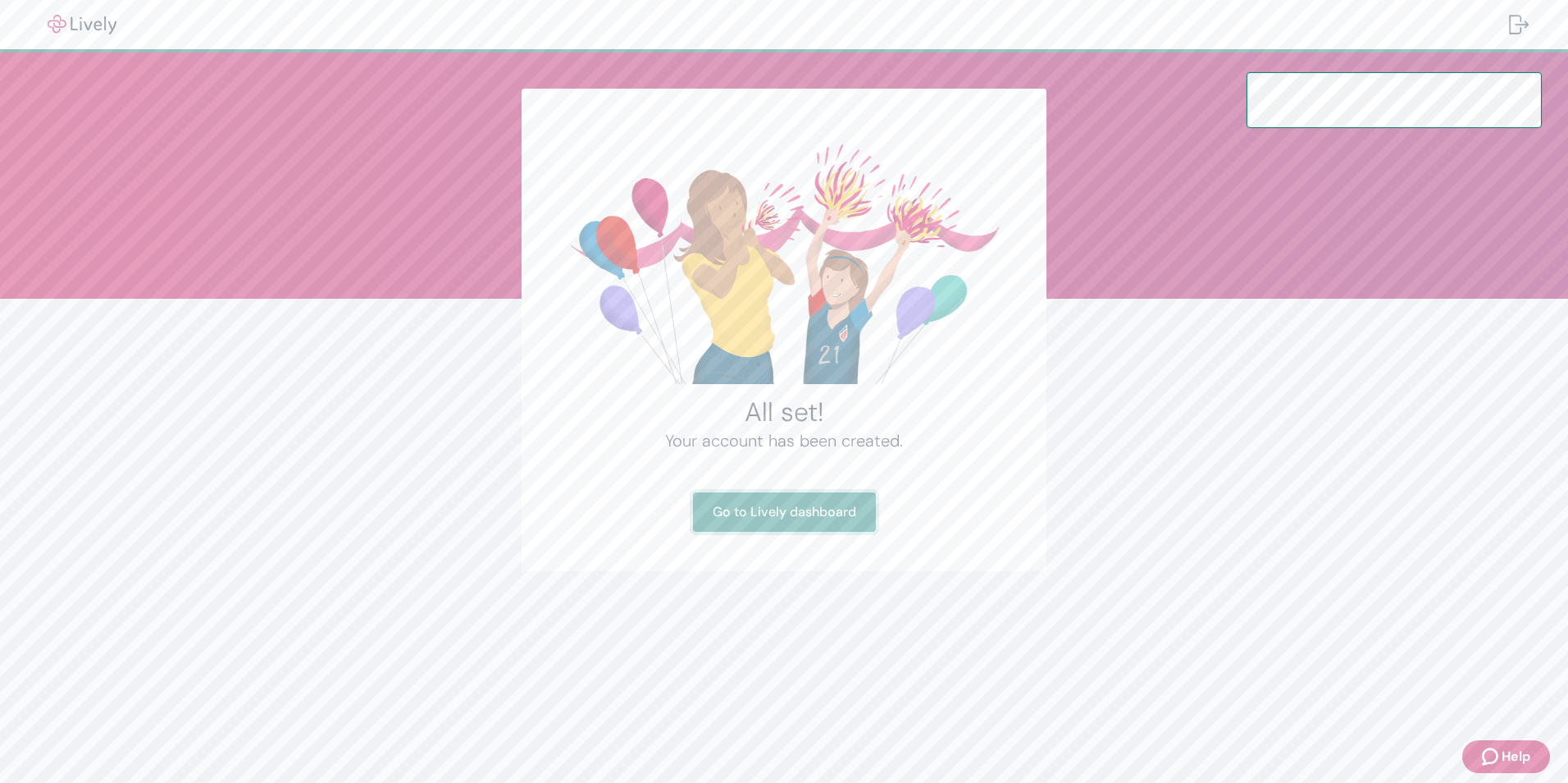
click at [784, 505] on link "Go to Lively dashboard" at bounding box center [784, 512] width 183 height 40
